Goal: Information Seeking & Learning: Learn about a topic

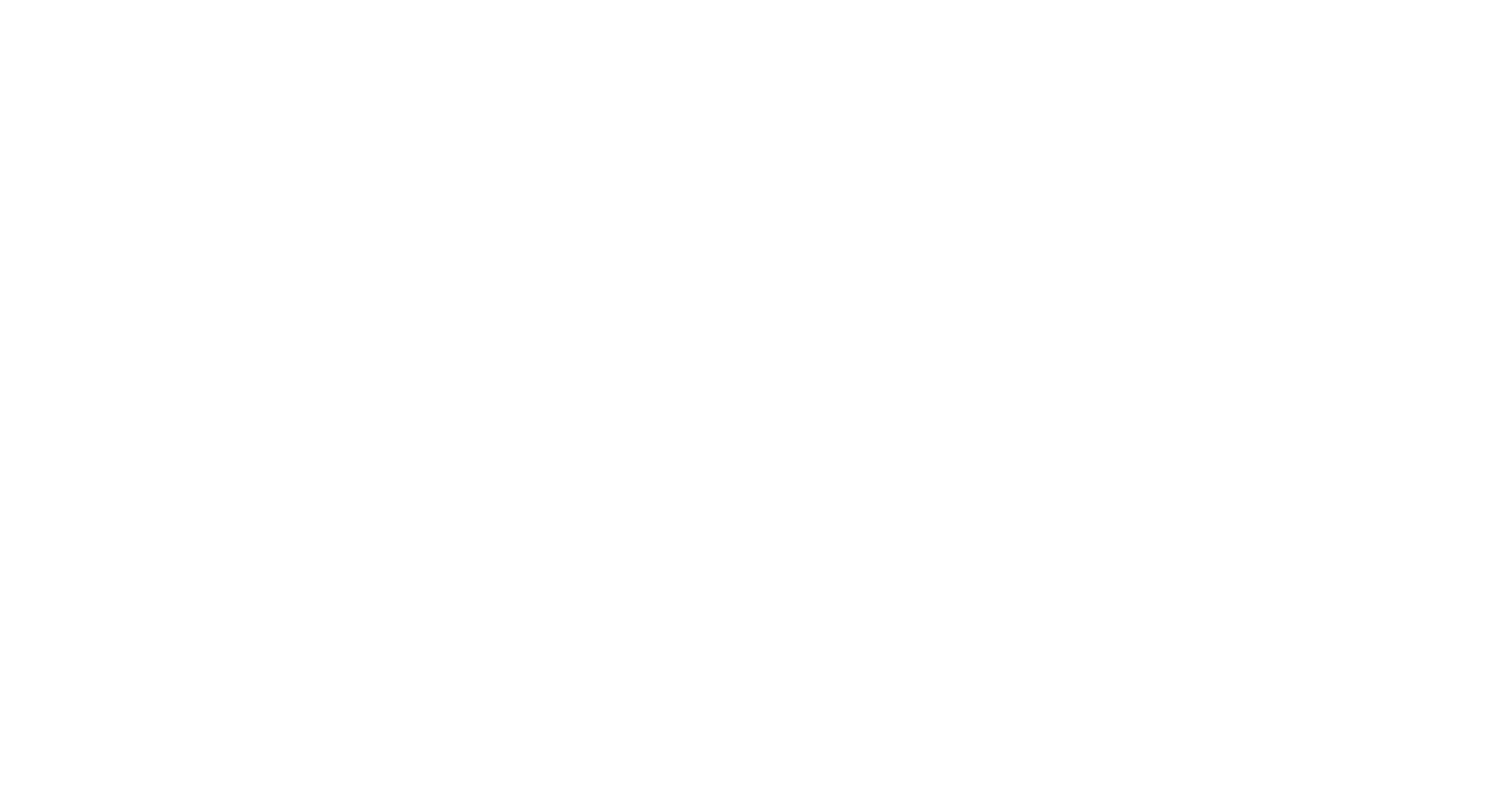
click at [927, 109] on div at bounding box center [744, 406] width 1488 height 812
click at [368, 46] on div at bounding box center [744, 427] width 1488 height 770
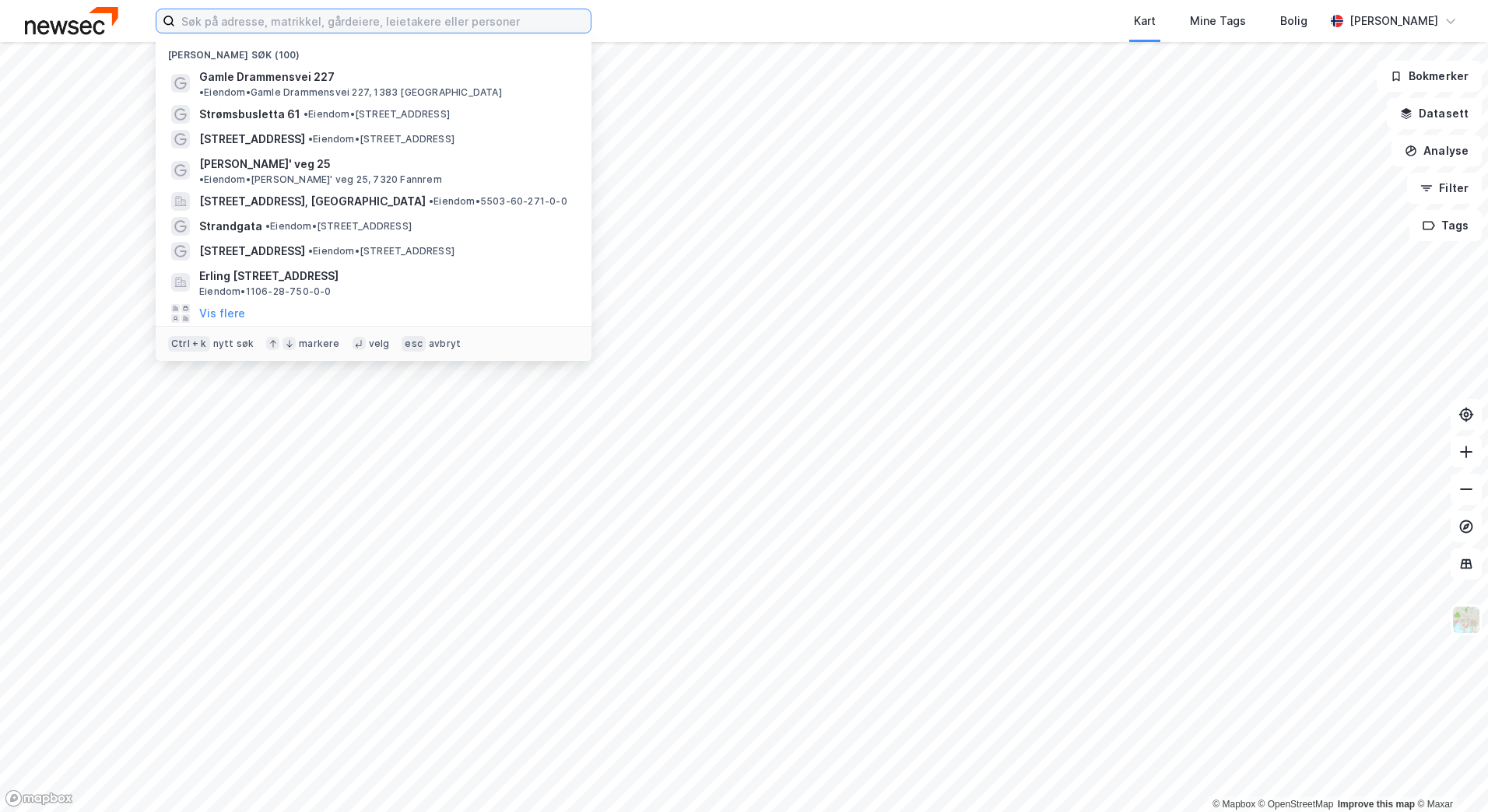
click at [378, 26] on input at bounding box center [383, 21] width 416 height 23
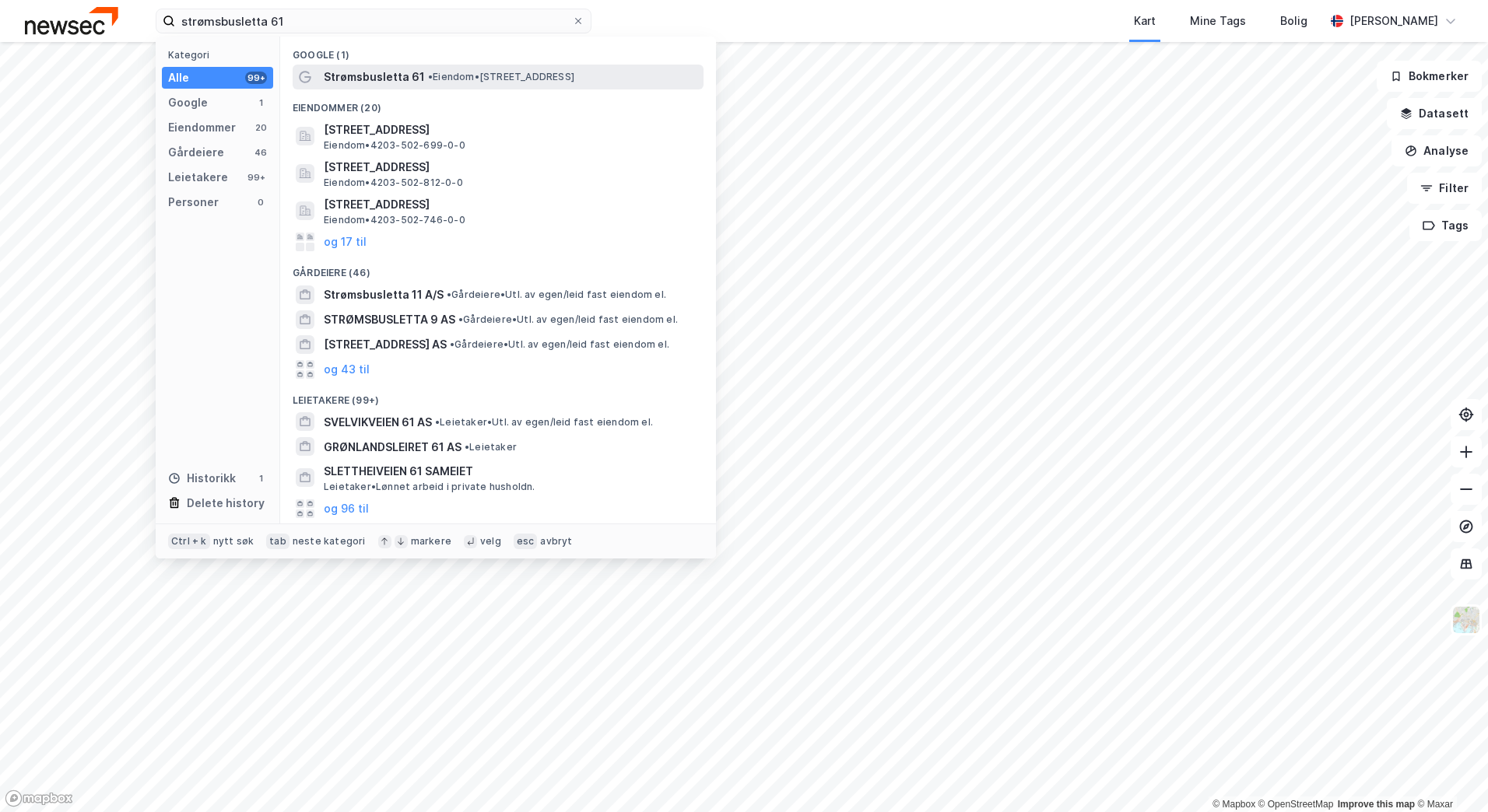
click at [412, 86] on div "Strømsbusletta 61 • Eiendom • [STREET_ADDRESS]" at bounding box center [498, 77] width 411 height 25
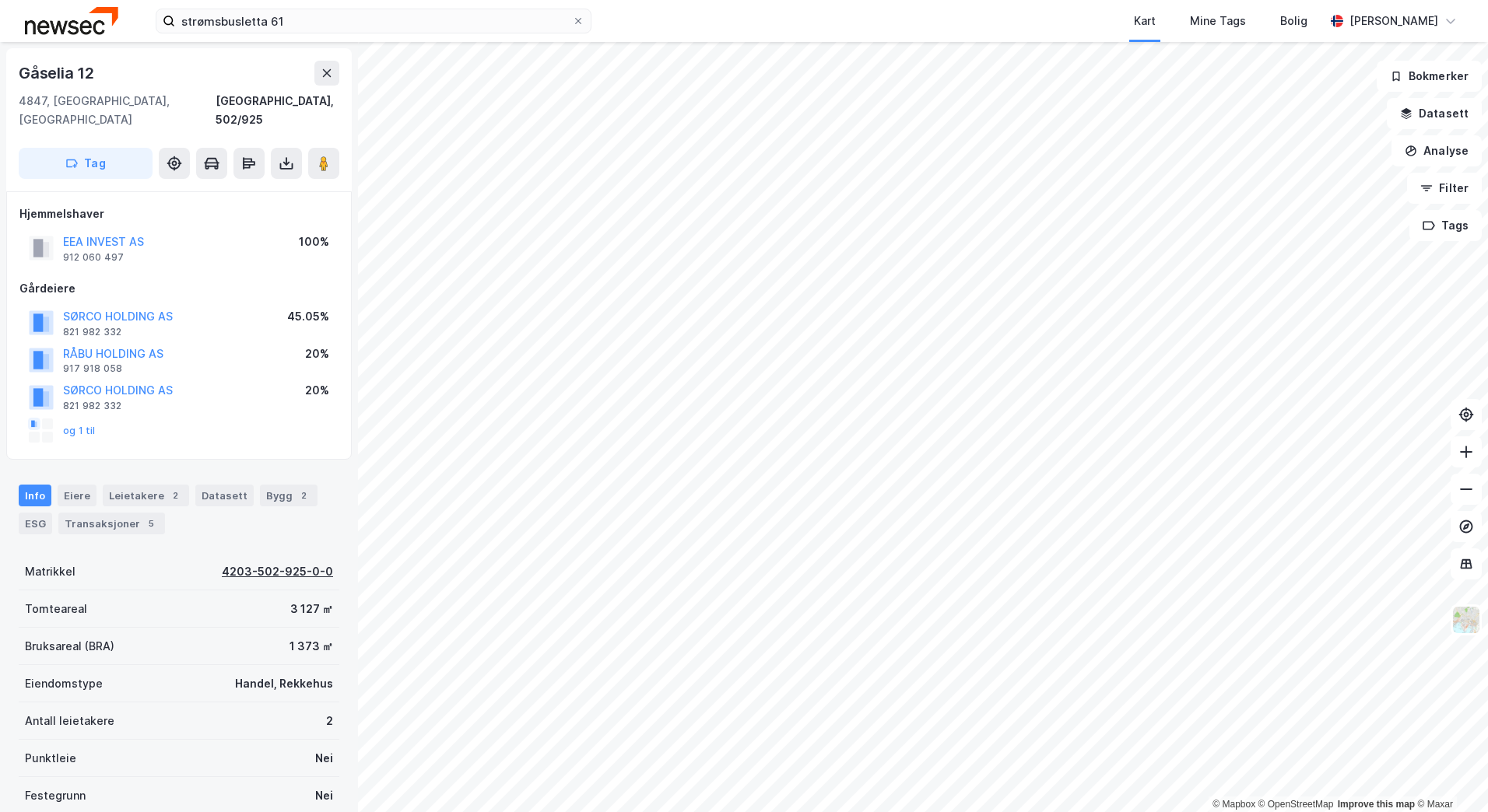
click at [243, 562] on div "4203-502-925-0-0" at bounding box center [277, 571] width 111 height 19
click at [332, 10] on input "strømsbusletta 61" at bounding box center [373, 21] width 397 height 23
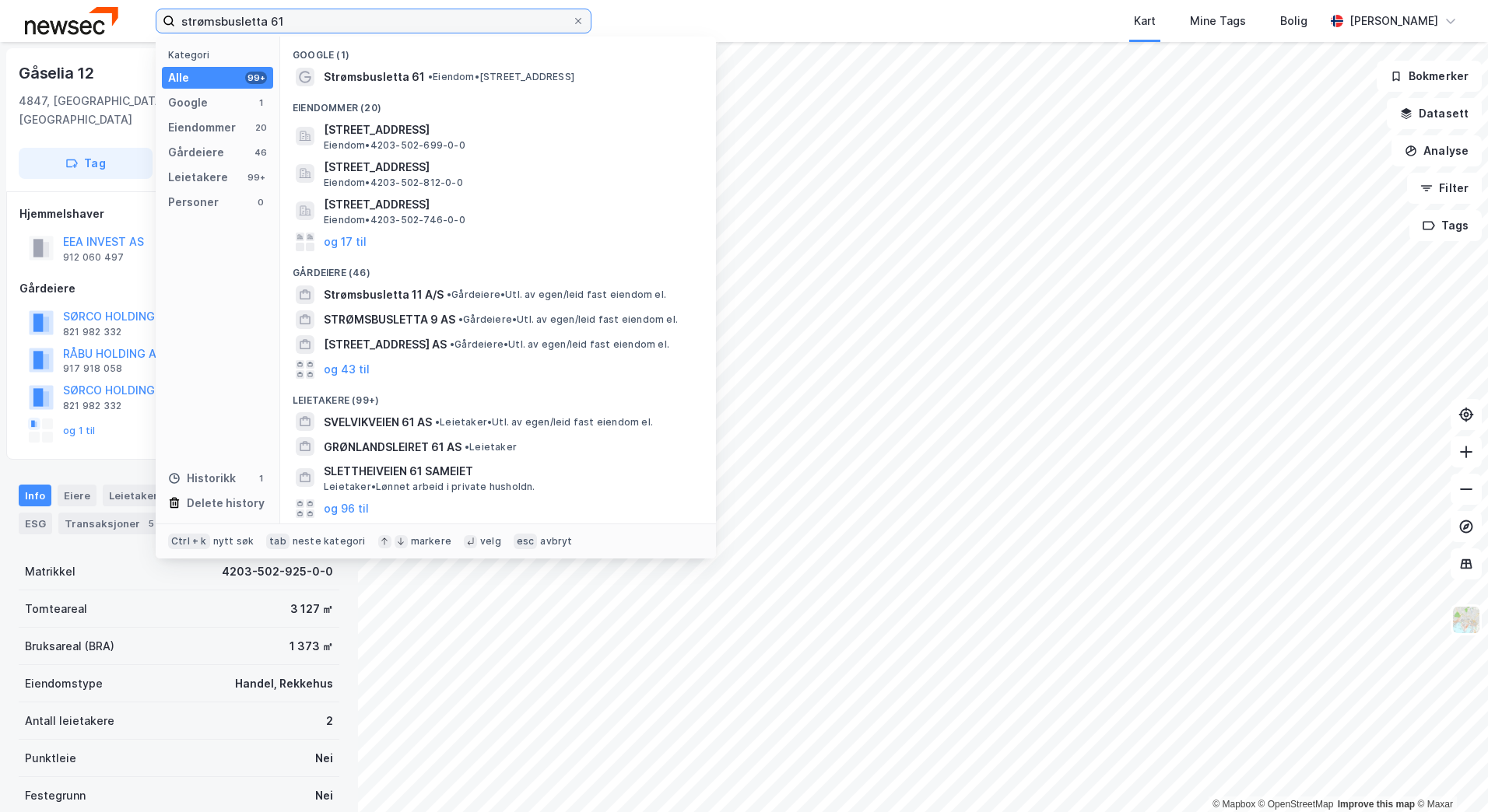
click at [332, 10] on input "strømsbusletta 61" at bounding box center [373, 21] width 397 height 23
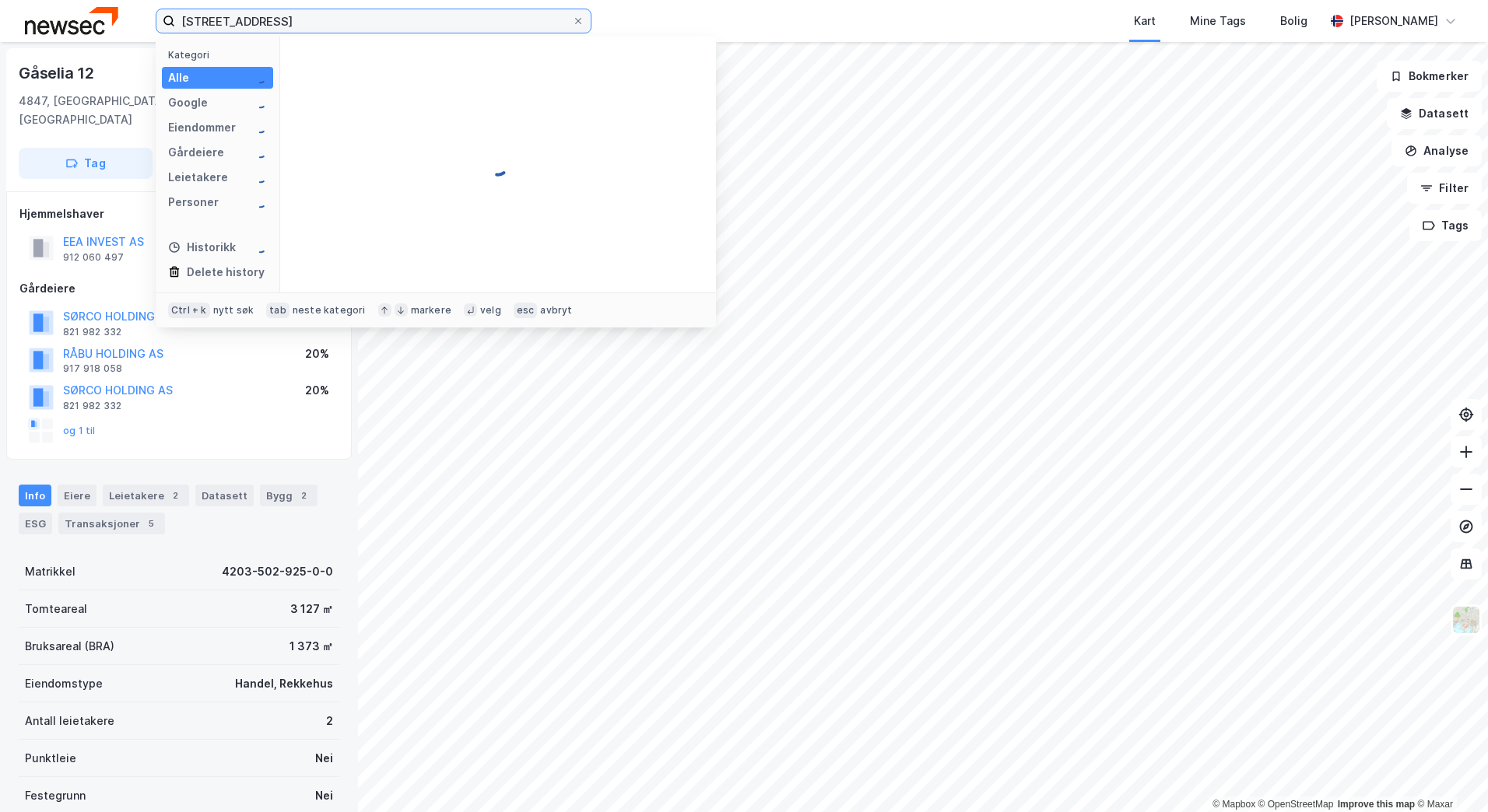
type input "[STREET_ADDRESS]"
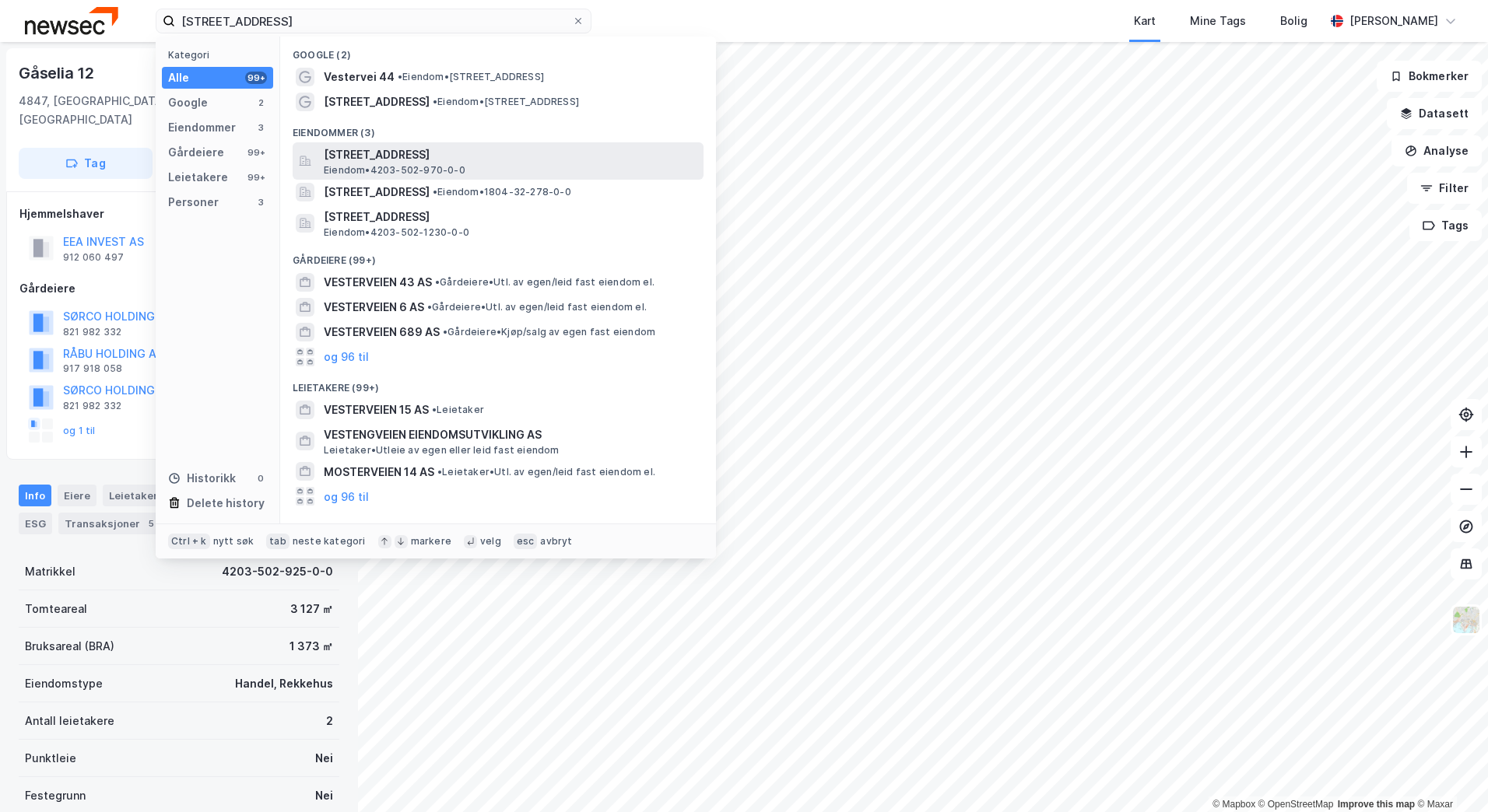
click at [409, 158] on span "[STREET_ADDRESS]" at bounding box center [510, 154] width 373 height 19
